Goal: Task Accomplishment & Management: Manage account settings

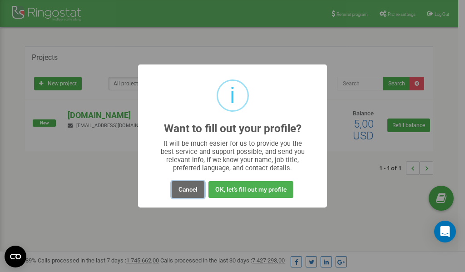
click at [185, 187] on button "Cancel" at bounding box center [188, 189] width 33 height 17
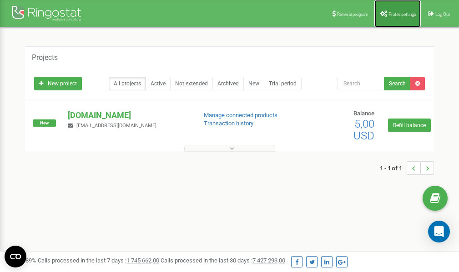
click at [394, 10] on link "Profile settings" at bounding box center [397, 13] width 46 height 27
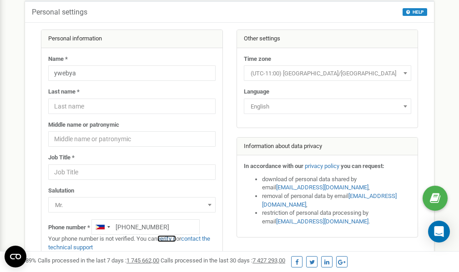
click at [169, 238] on link "verify it" at bounding box center [166, 238] width 19 height 7
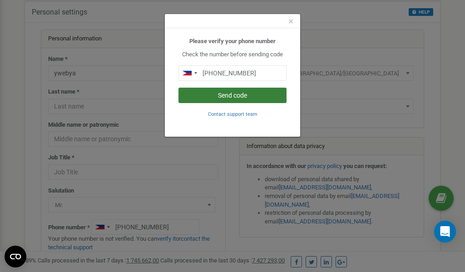
click at [240, 97] on button "Send code" at bounding box center [233, 95] width 108 height 15
